Goal: Task Accomplishment & Management: Use online tool/utility

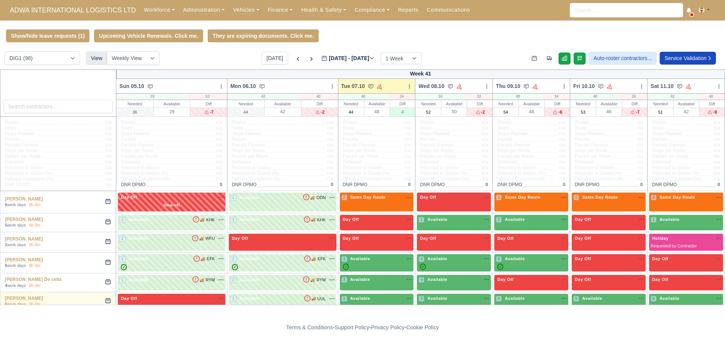
scroll to position [1500, 0]
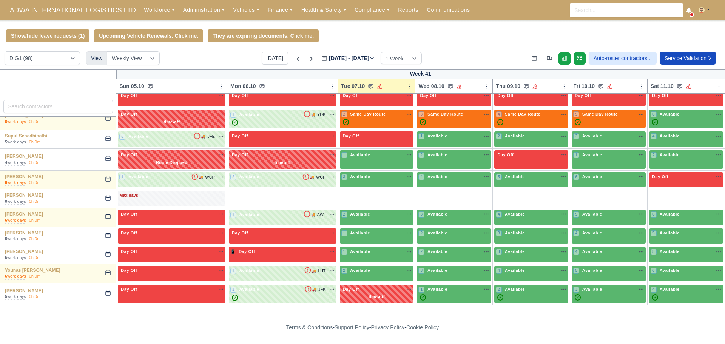
click at [40, 65] on select "DIG1 (98) DHW1 (57)" at bounding box center [42, 58] width 75 height 14
select select "2"
click at [5, 52] on select "DIG1 (98) DHW1 (57)" at bounding box center [42, 58] width 75 height 14
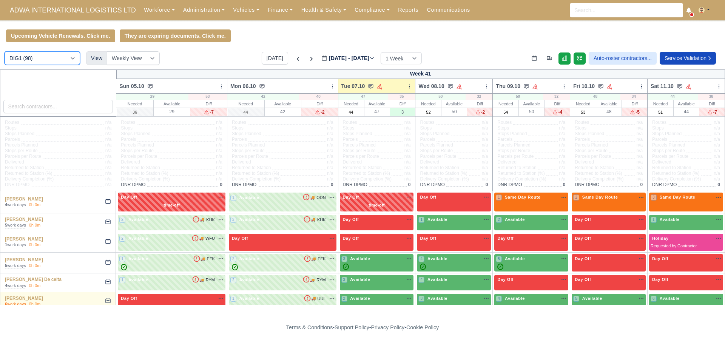
click at [53, 62] on select "DIG1 (98) DHW1 (57)" at bounding box center [42, 58] width 75 height 14
select select "2"
click at [5, 52] on select "DIG1 (98) DHW1 (57)" at bounding box center [42, 58] width 75 height 14
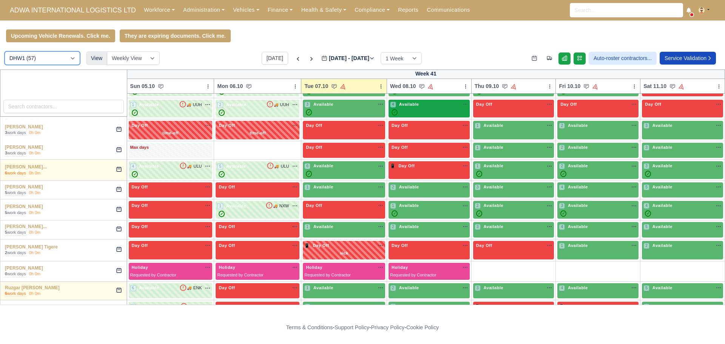
scroll to position [566, 0]
